Goal: Information Seeking & Learning: Learn about a topic

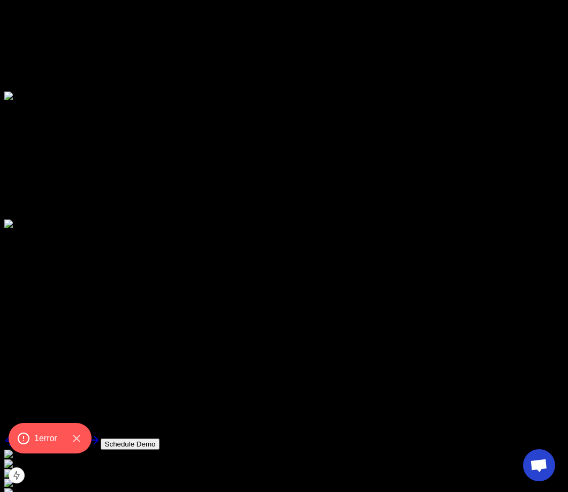
scroll to position [3966, 0]
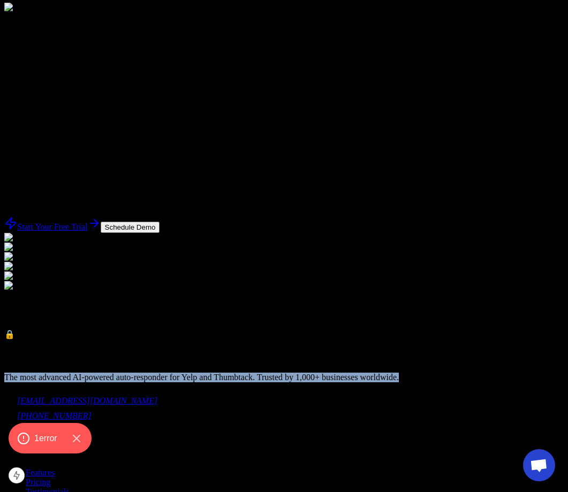
drag, startPoint x: 228, startPoint y: 268, endPoint x: 0, endPoint y: 269, distance: 227.6
click at [4, 340] on footer "Yelp Auto-Respond The most advanced AI-powered auto-responder for Yelp and Thum…" at bounding box center [284, 461] width 560 height 243
copy p "The most advanced AI-powered auto-responder for Yelp and Thumbtack. Trusted by …"
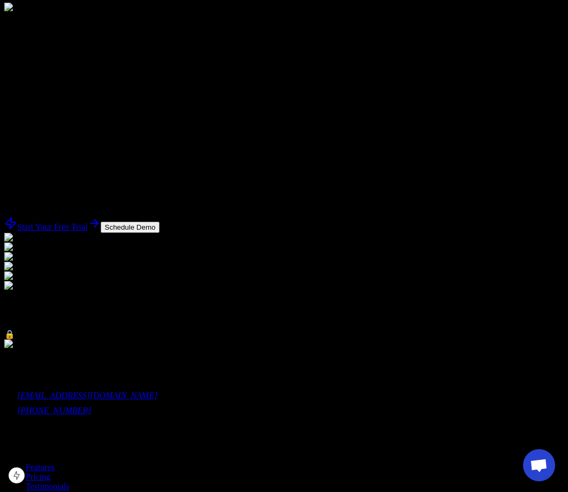
click at [199, 340] on div "Yelp Auto-Respond The most advanced AI-powered auto-responder for Yelp and Thum…" at bounding box center [284, 458] width 560 height 237
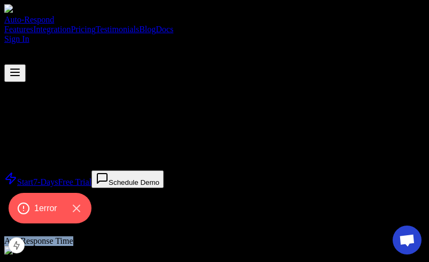
click at [26, 64] on button at bounding box center [14, 73] width 21 height 18
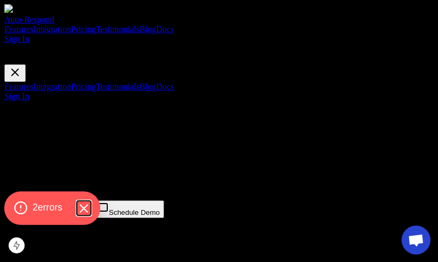
click at [85, 206] on icon "Hide Errors" at bounding box center [83, 208] width 7 height 7
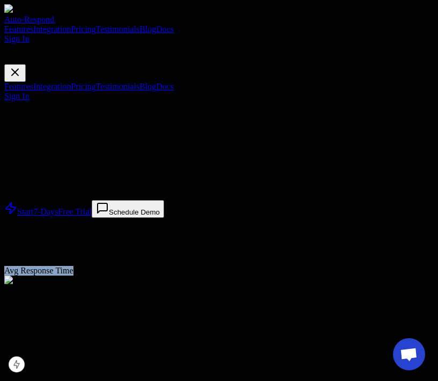
click at [26, 64] on button at bounding box center [14, 73] width 21 height 18
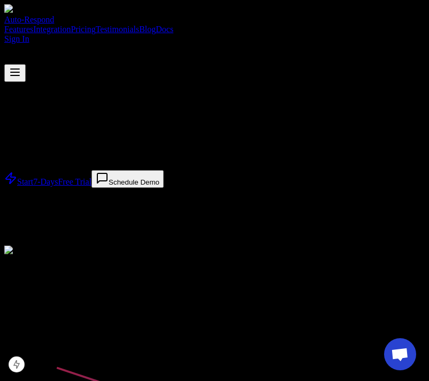
click at [74, 82] on div "AI-Powered Response Engine" at bounding box center [214, 89] width 421 height 15
click at [86, 82] on div "AI-Powered Response Engine" at bounding box center [214, 89] width 421 height 15
click at [220, 84] on div "AI-Powered Response Engine THUMBTACK AND YELP AUTO RESPONDER Best Thumbtack and…" at bounding box center [214, 164] width 421 height 164
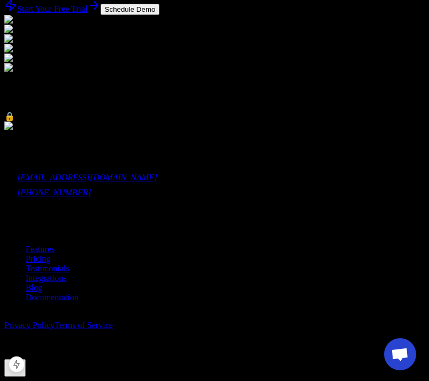
click at [240, 311] on div "© 2023 Auto-Respond. All rights reserved. Privacy Policy Terms of Service" at bounding box center [214, 320] width 421 height 19
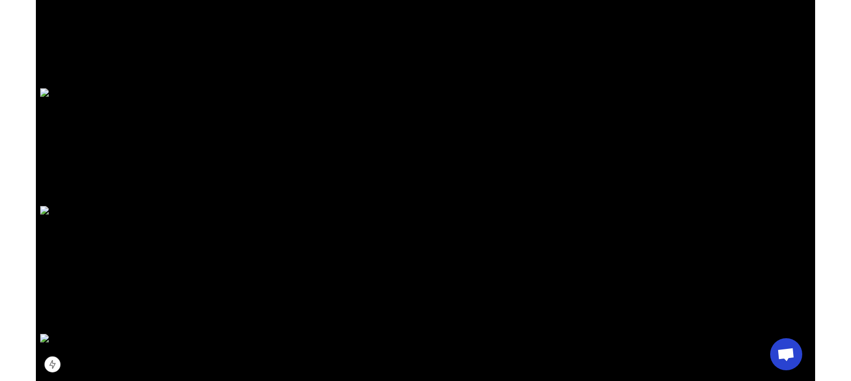
scroll to position [3834, 0]
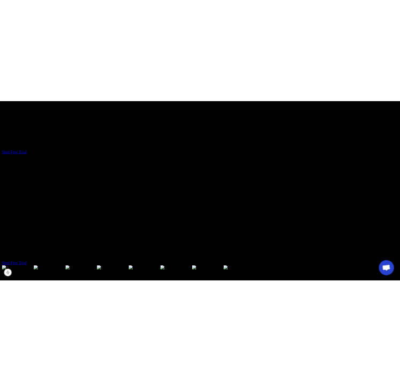
scroll to position [4884, 0]
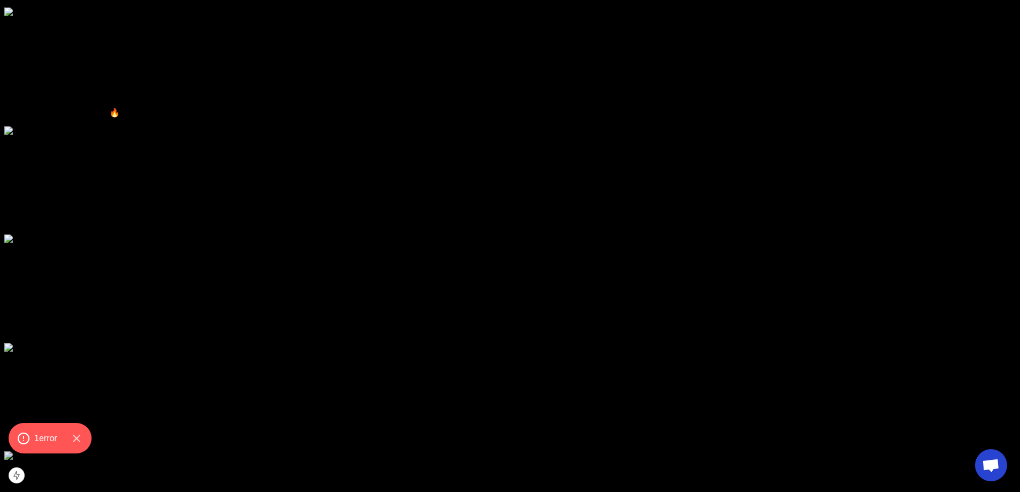
scroll to position [3781, 0]
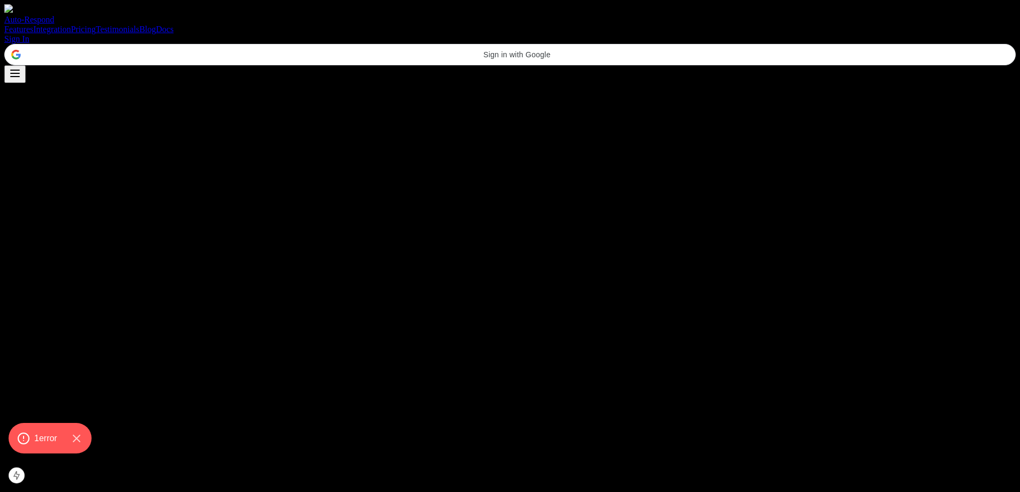
scroll to position [3781, 0]
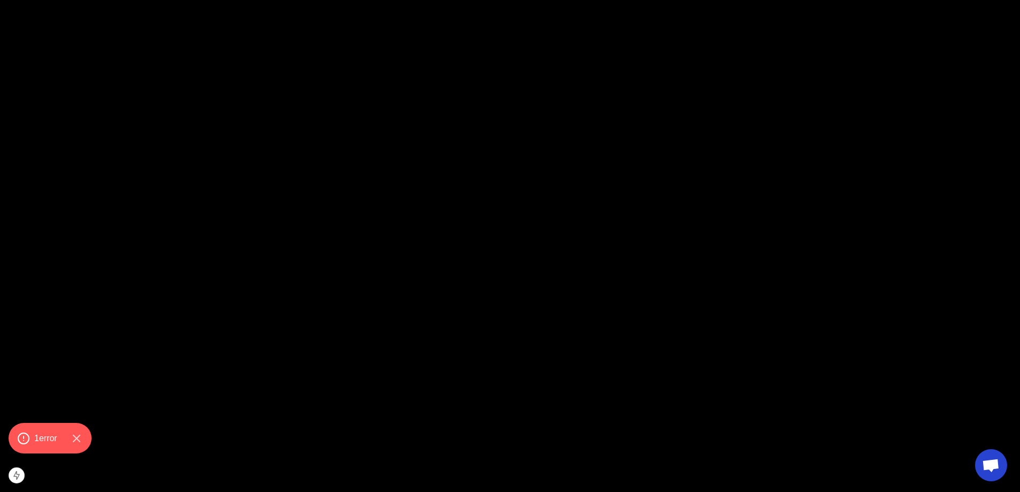
drag, startPoint x: 0, startPoint y: 0, endPoint x: 306, endPoint y: 225, distance: 379.6
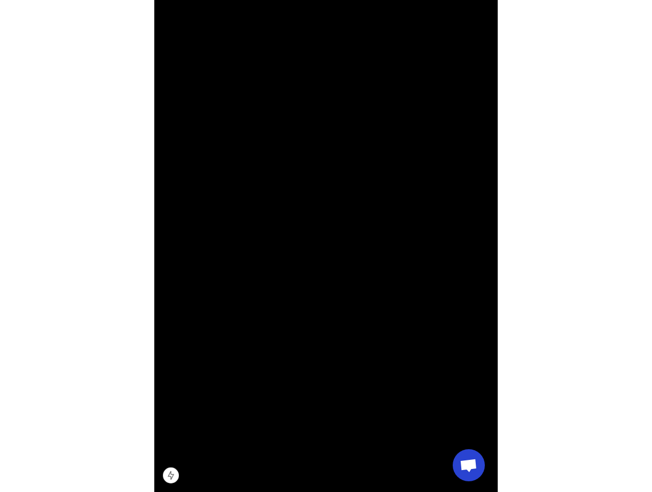
scroll to position [0, 0]
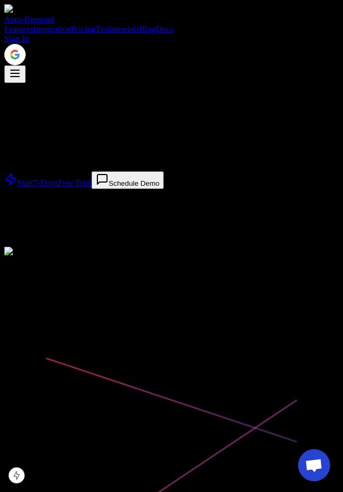
drag, startPoint x: 319, startPoint y: 305, endPoint x: 297, endPoint y: -5, distance: 310.9
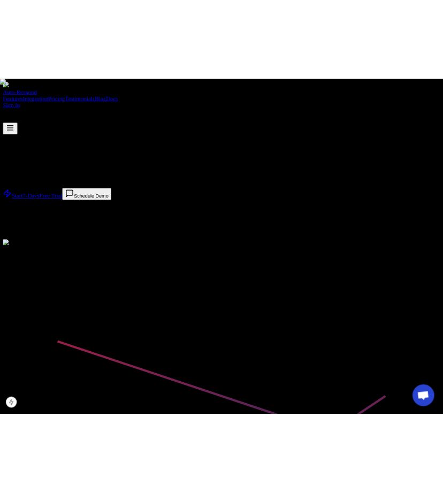
scroll to position [25, 0]
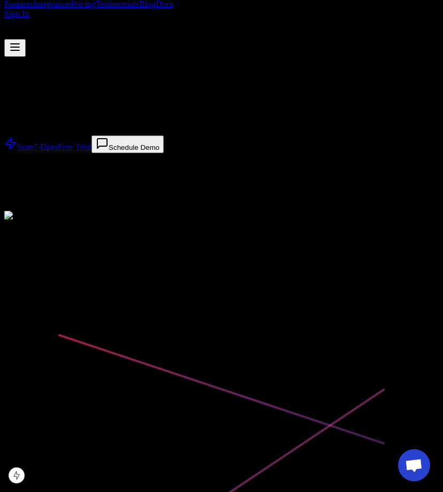
click at [26, 39] on button at bounding box center [14, 48] width 21 height 18
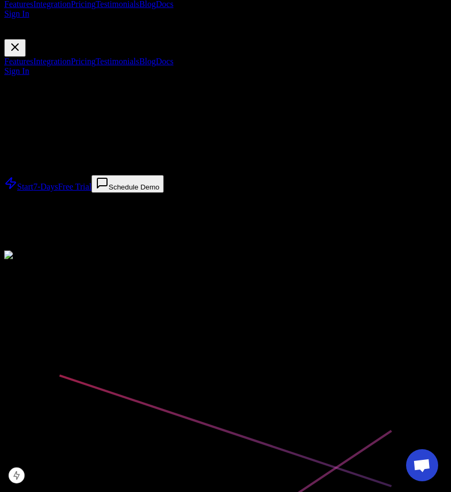
click at [26, 39] on button at bounding box center [14, 48] width 21 height 18
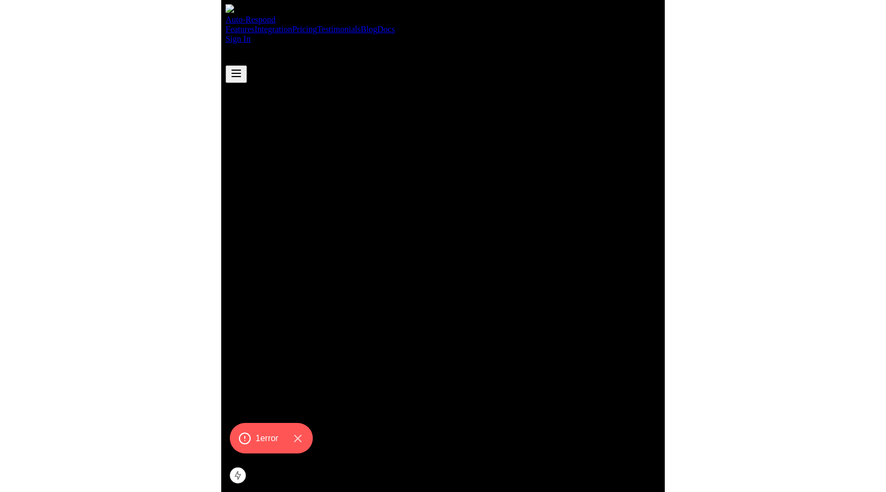
scroll to position [25, 0]
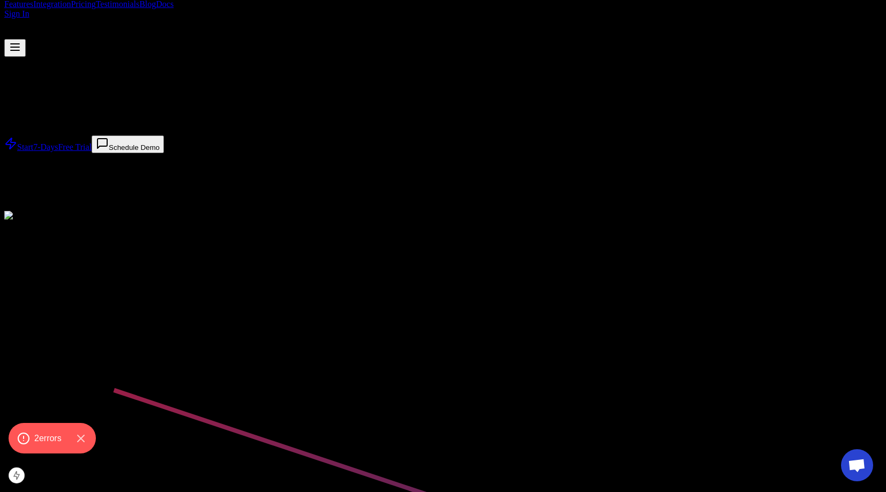
click at [174, 9] on link "Docs" at bounding box center [165, 3] width 18 height 9
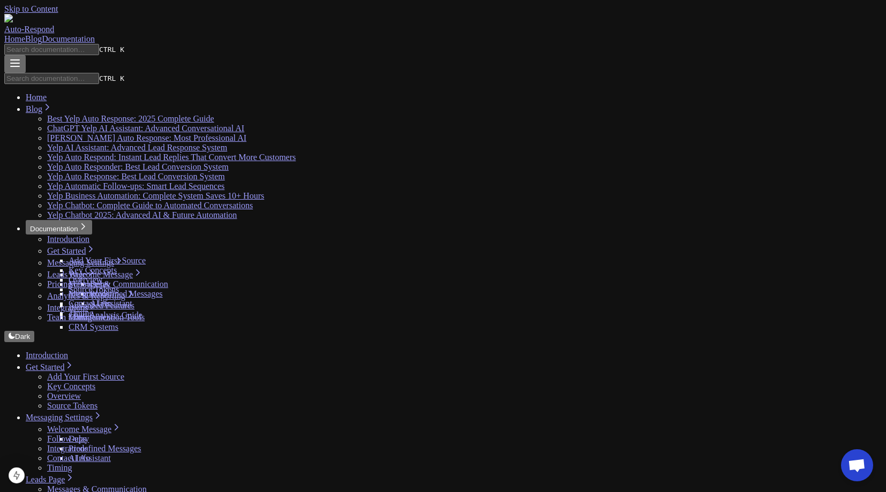
click at [584, 34] on div "Home Blog Documentation" at bounding box center [442, 39] width 877 height 10
click at [42, 34] on link "Blog" at bounding box center [33, 38] width 17 height 9
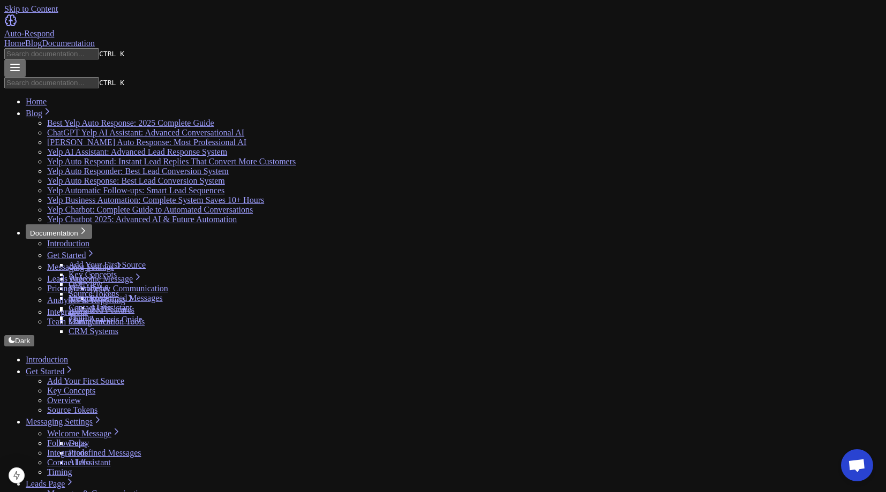
click at [42, 39] on link "Blog" at bounding box center [33, 43] width 17 height 9
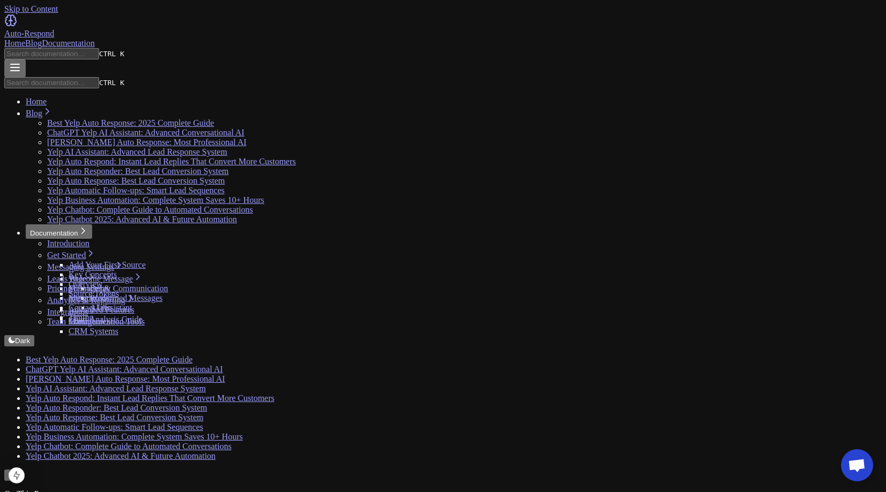
click at [95, 39] on link "Documentation" at bounding box center [68, 43] width 53 height 9
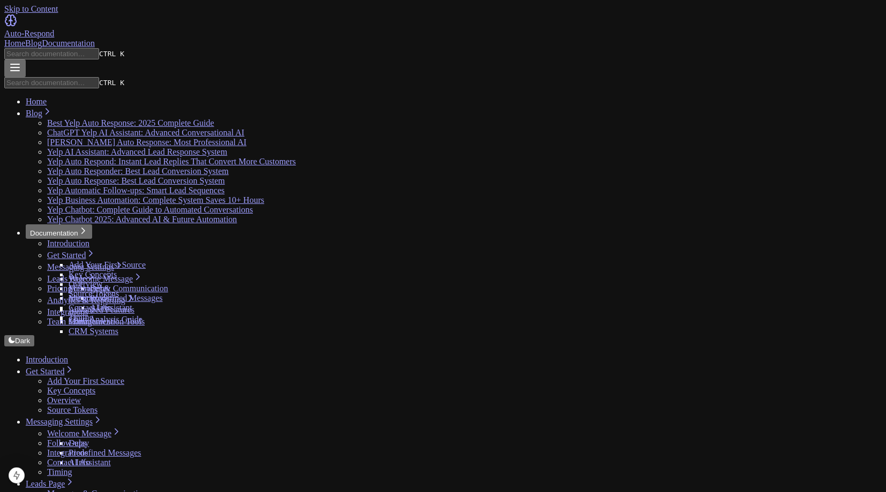
click at [25, 39] on link "Home" at bounding box center [14, 43] width 21 height 9
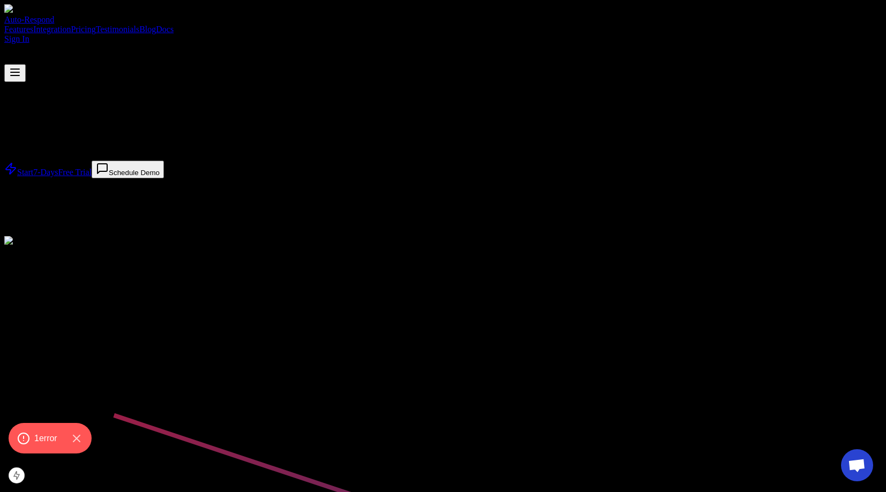
click at [174, 25] on link "Docs" at bounding box center [165, 29] width 18 height 9
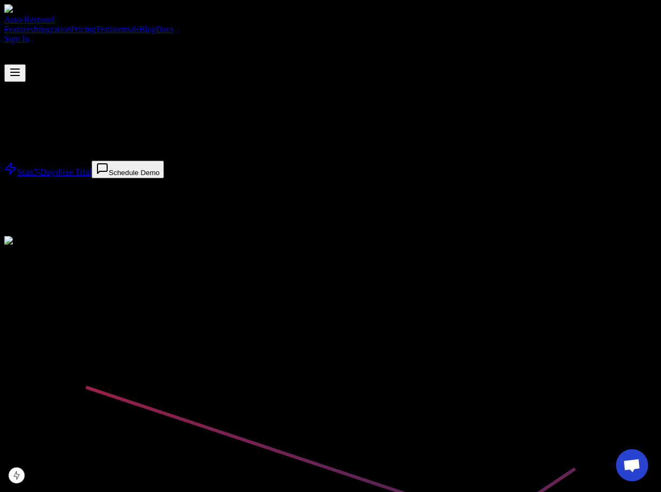
click at [174, 25] on link "Docs" at bounding box center [165, 29] width 18 height 9
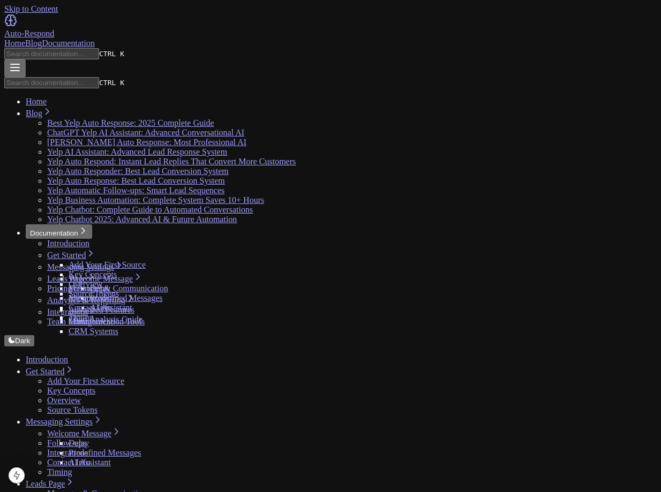
click at [25, 39] on link "Home" at bounding box center [14, 43] width 21 height 9
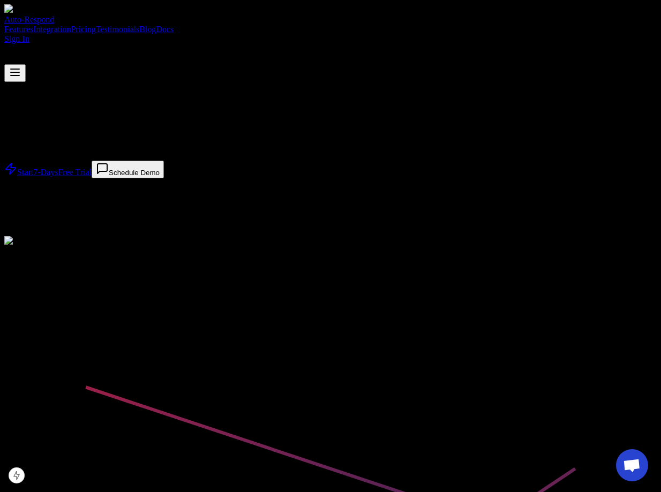
click at [156, 25] on link "Blog" at bounding box center [147, 29] width 17 height 9
